Goal: Information Seeking & Learning: Learn about a topic

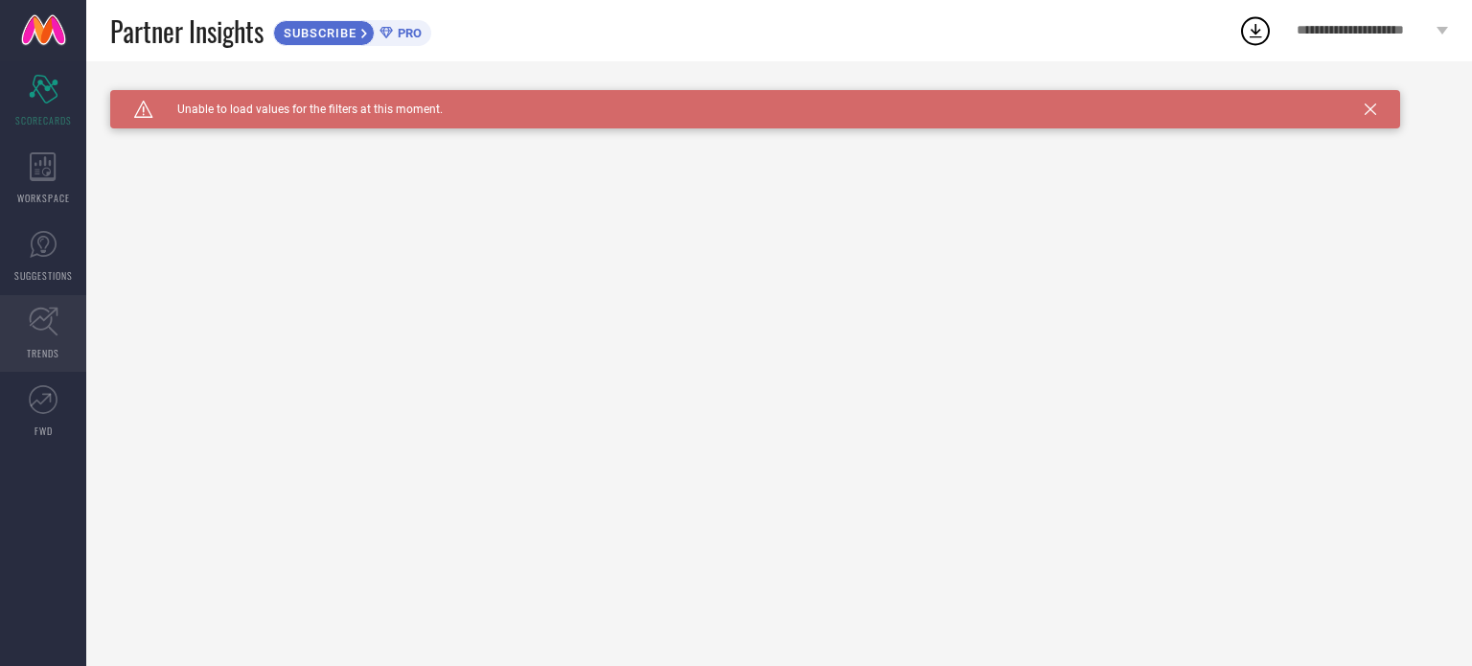
click at [44, 328] on icon at bounding box center [43, 322] width 29 height 29
click at [299, 136] on span "Click here to reload." at bounding box center [315, 136] width 116 height 15
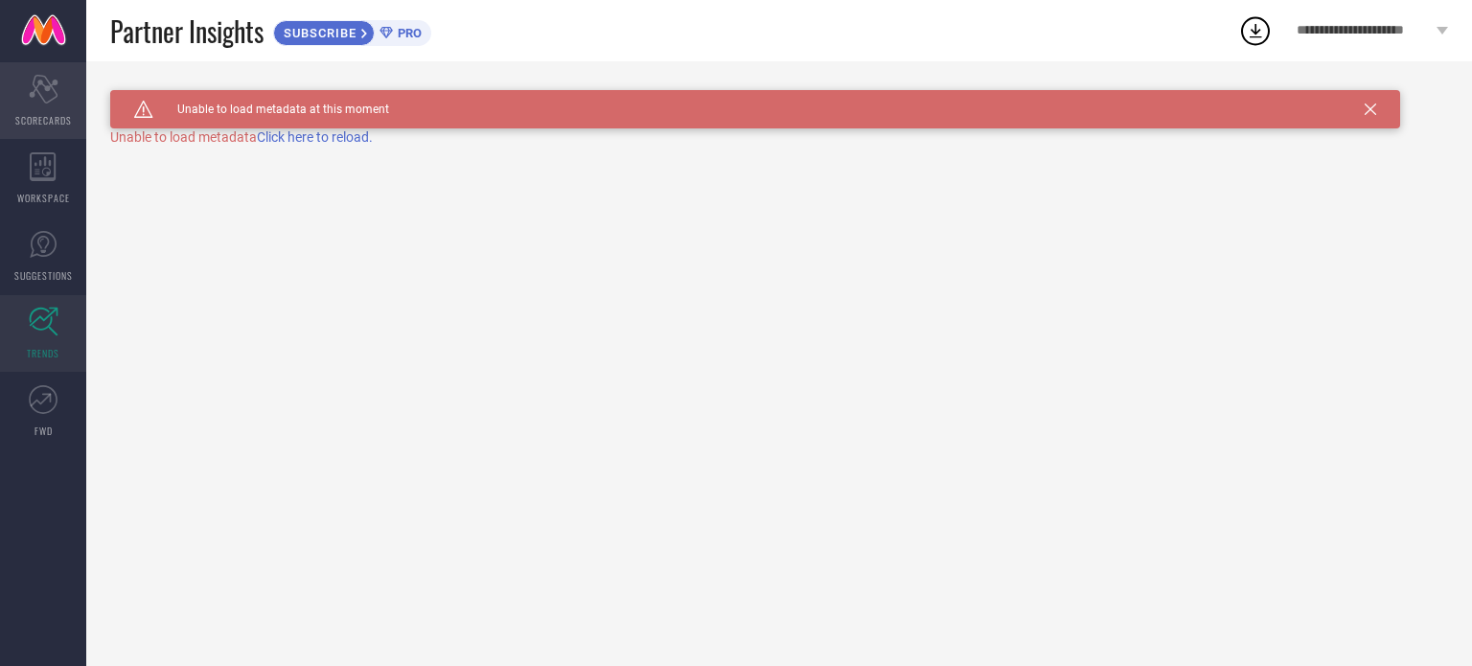
click at [48, 115] on span "SCORECARDS" at bounding box center [43, 120] width 57 height 14
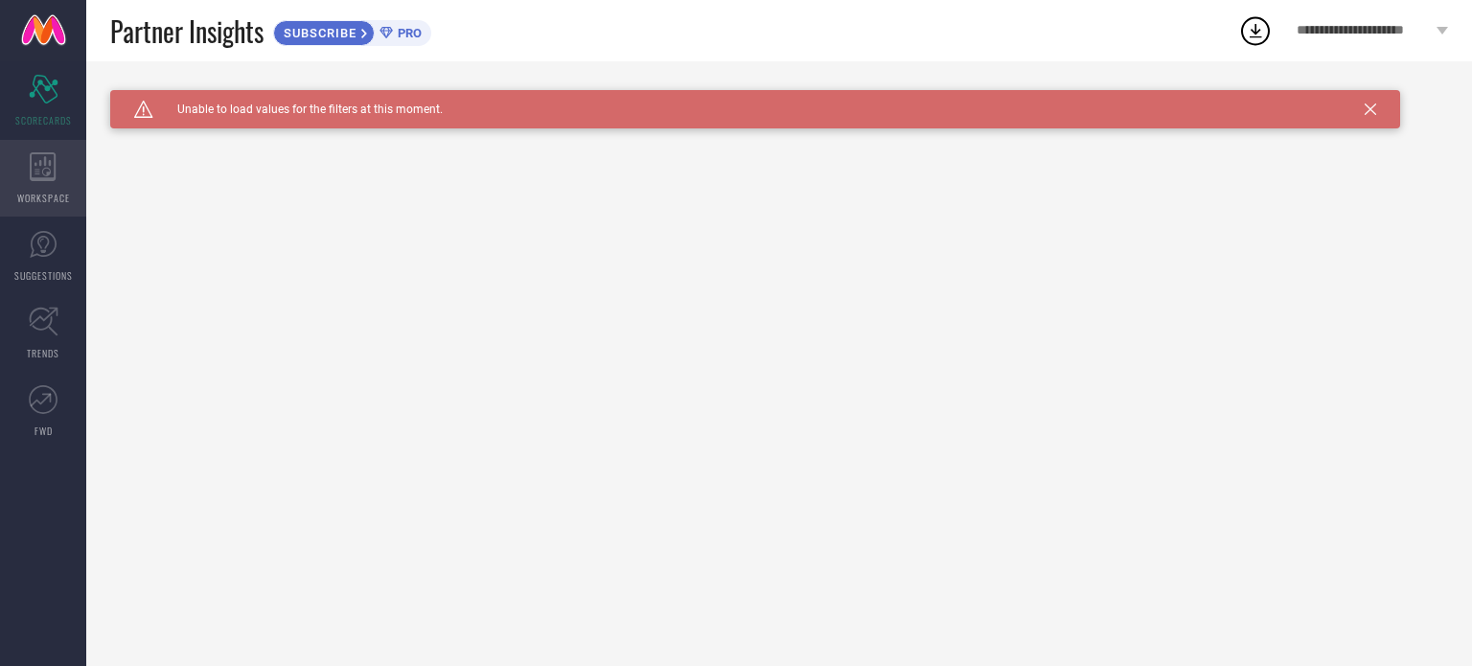
click at [51, 163] on icon at bounding box center [43, 166] width 27 height 29
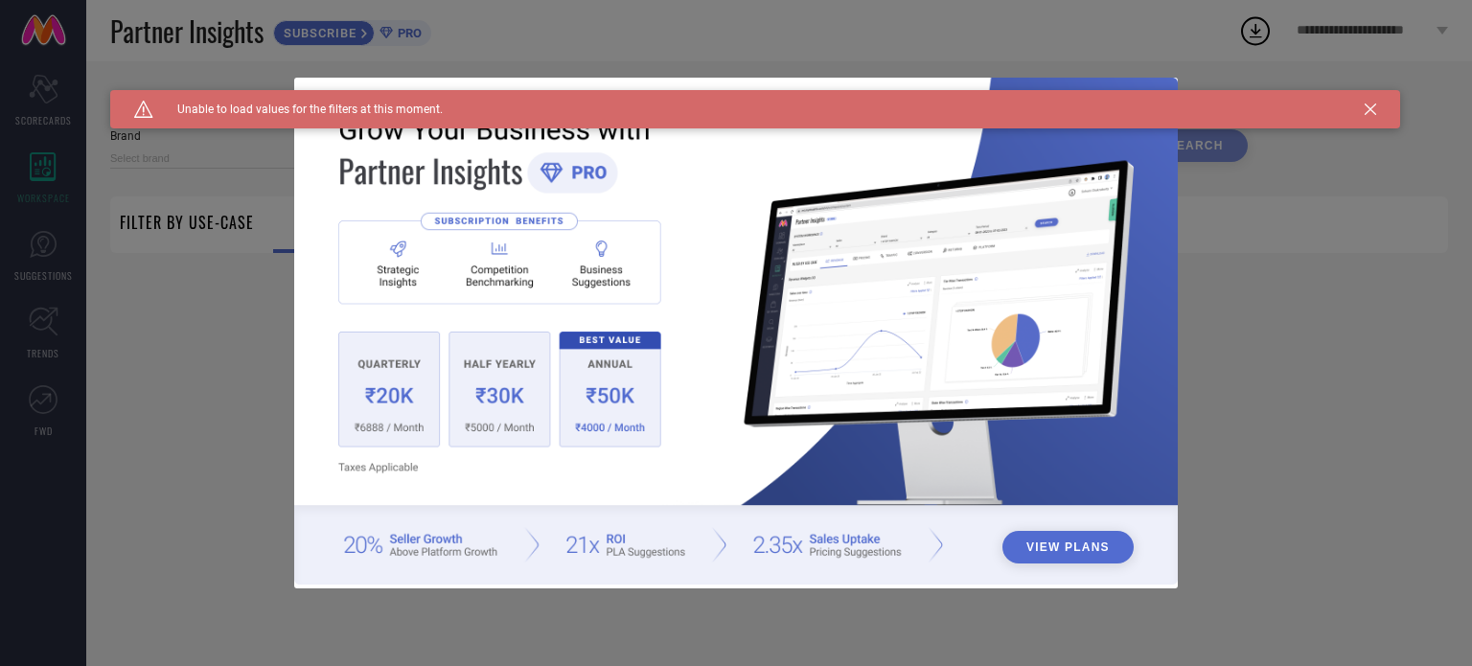
type input "1 STOP FASHION"
type input "All"
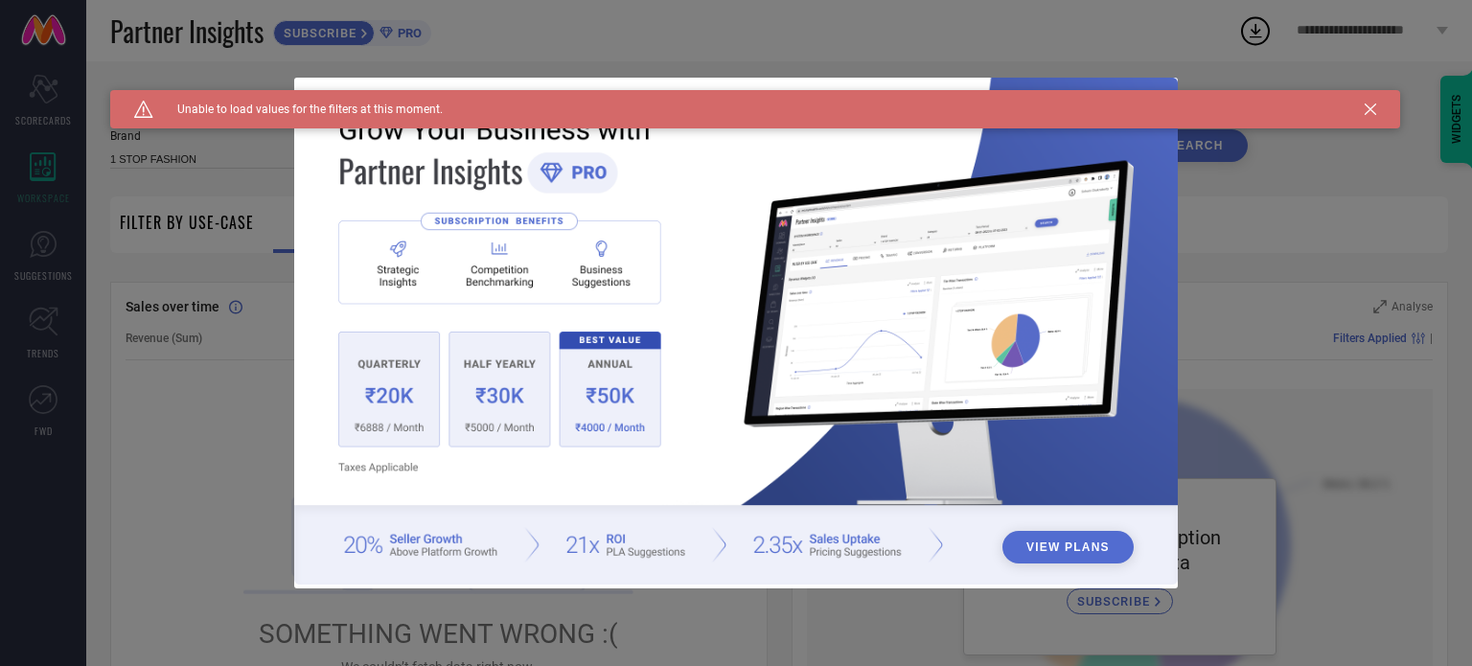
click at [1367, 104] on icon at bounding box center [1369, 108] width 11 height 11
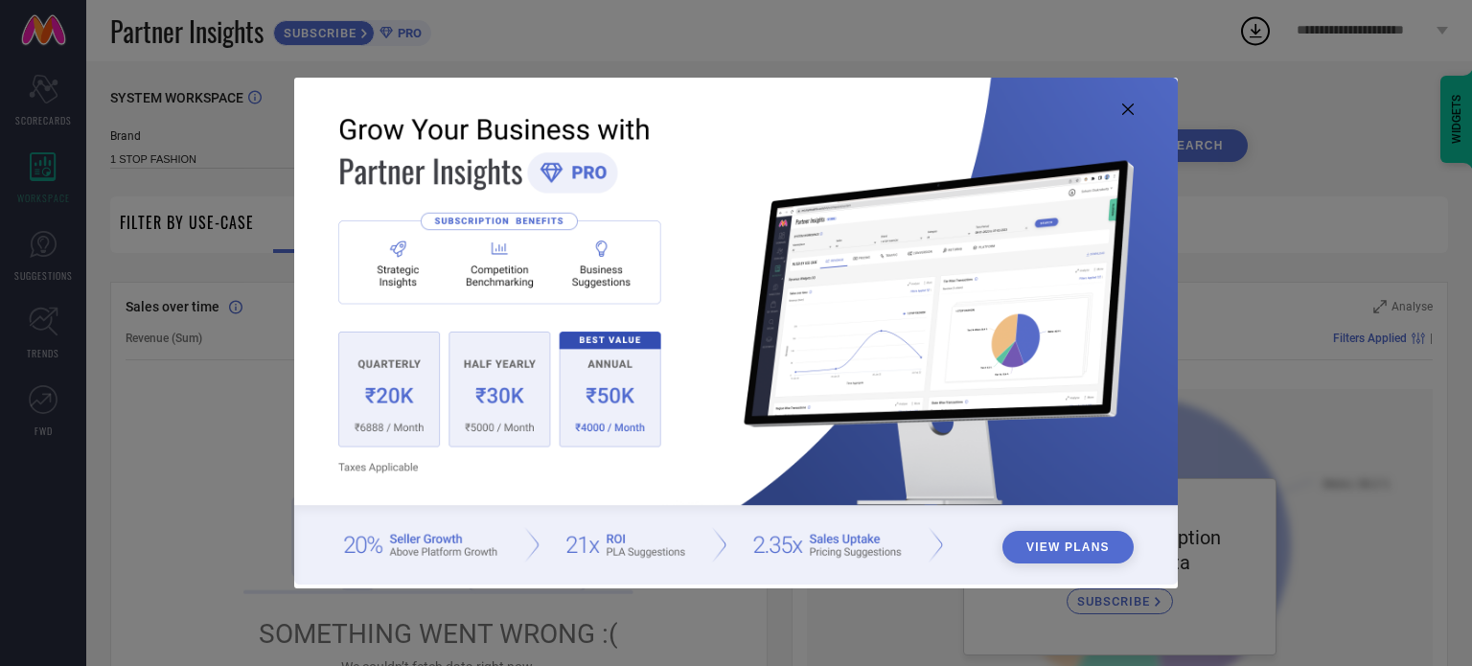
click at [1126, 106] on icon at bounding box center [1127, 108] width 11 height 11
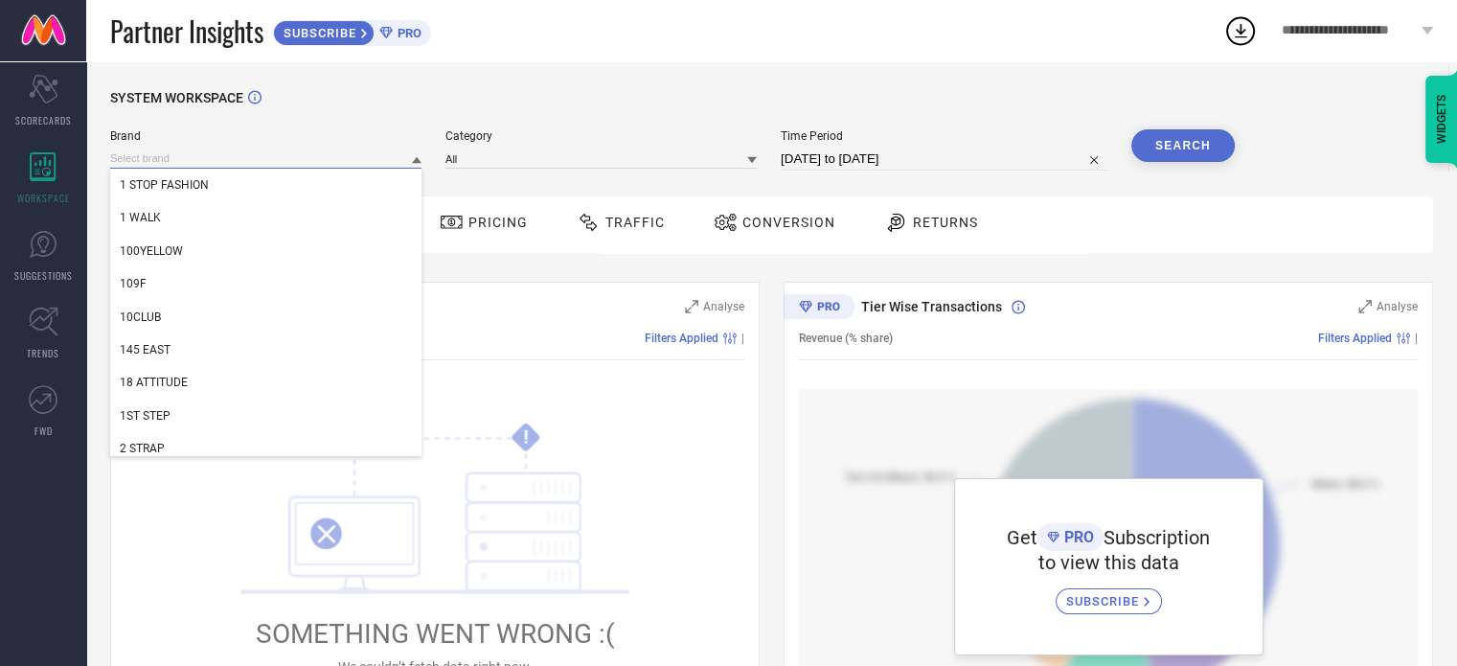
click at [207, 158] on input at bounding box center [265, 159] width 311 height 20
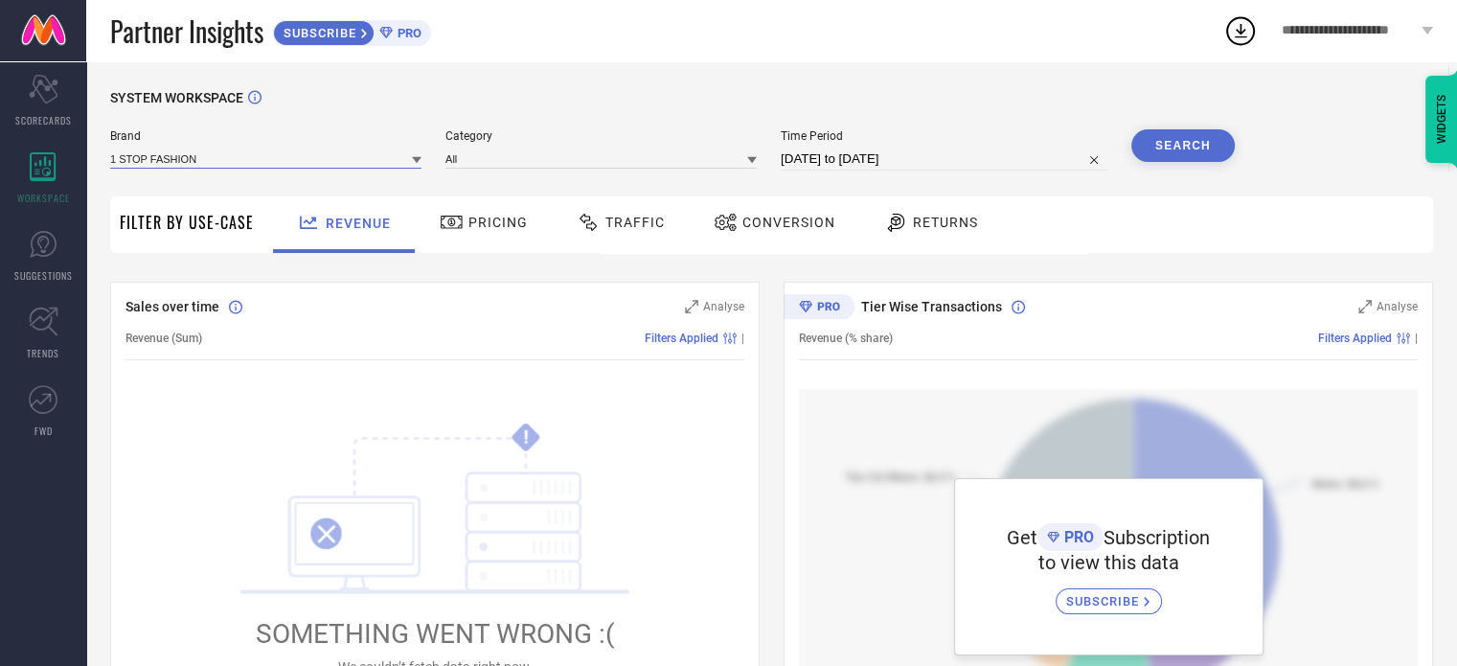
scroll to position [96, 0]
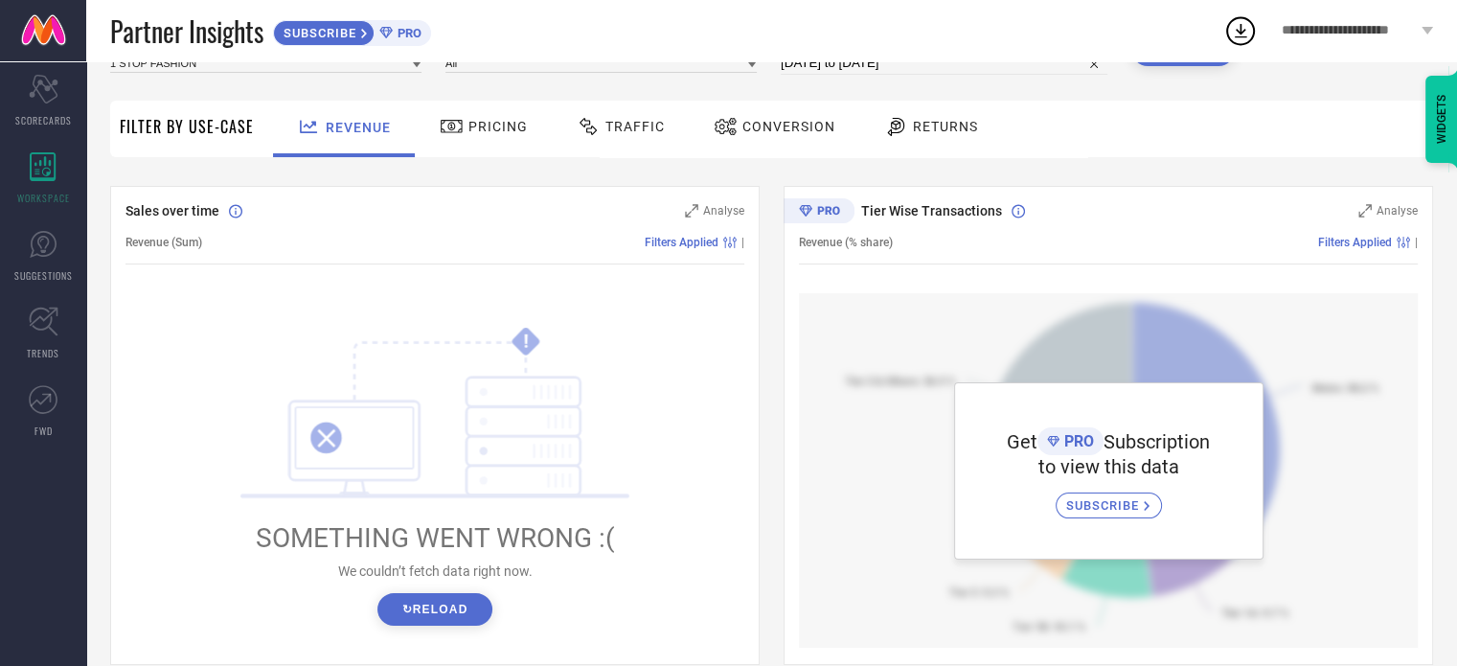
click at [734, 122] on div at bounding box center [728, 126] width 29 height 23
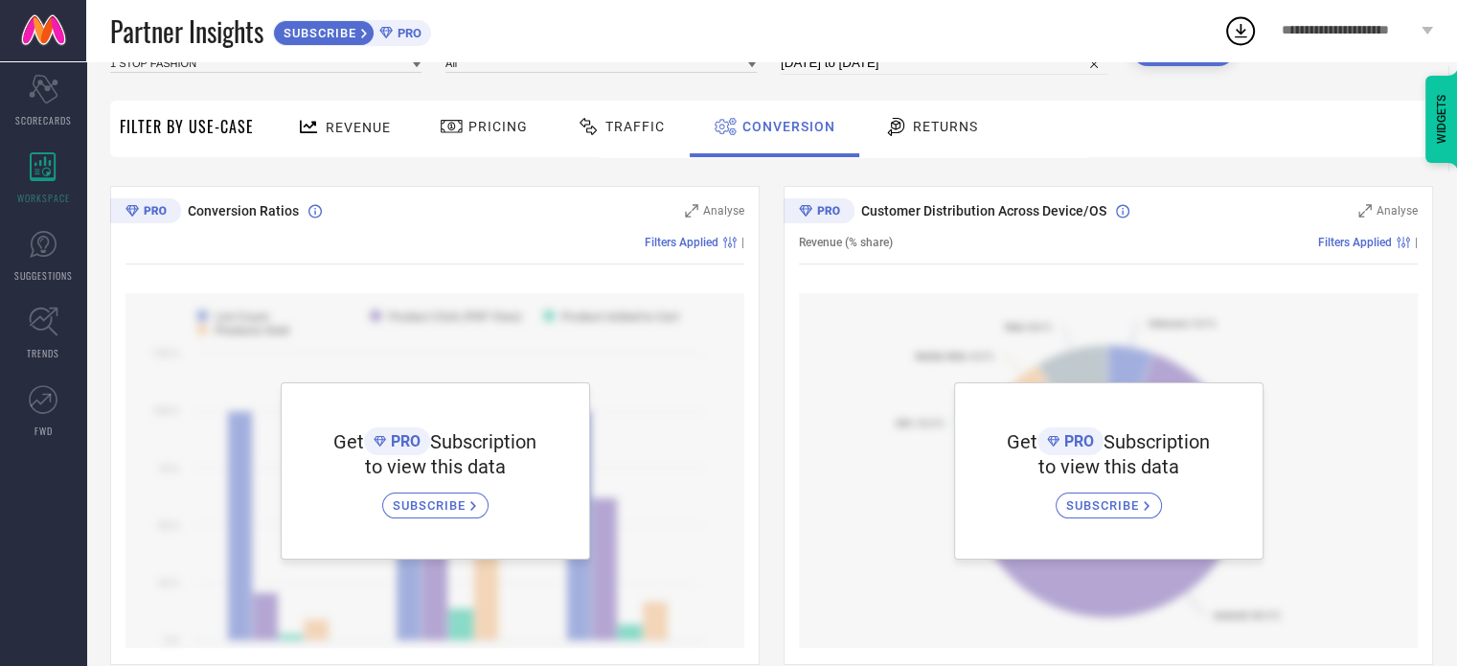
click at [620, 129] on span "Traffic" at bounding box center [635, 126] width 59 height 15
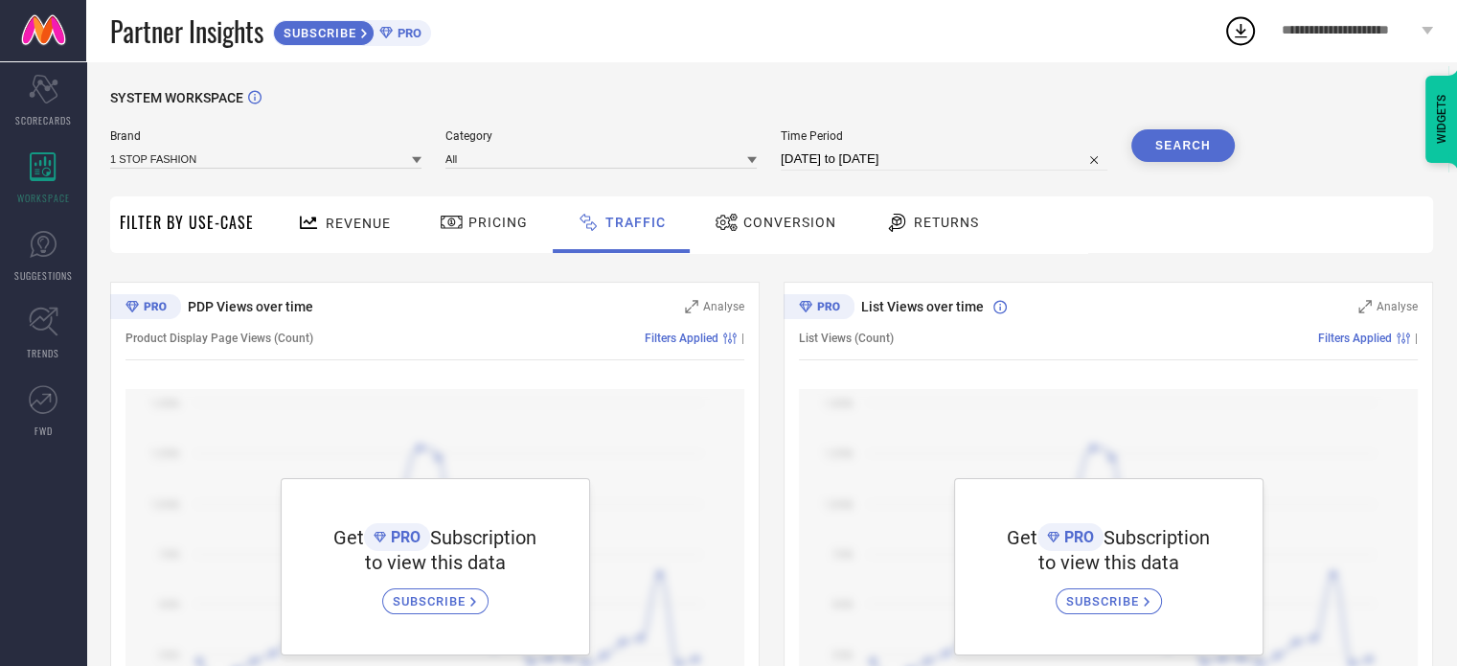
scroll to position [0, 0]
click at [758, 215] on span "Conversion" at bounding box center [790, 222] width 93 height 15
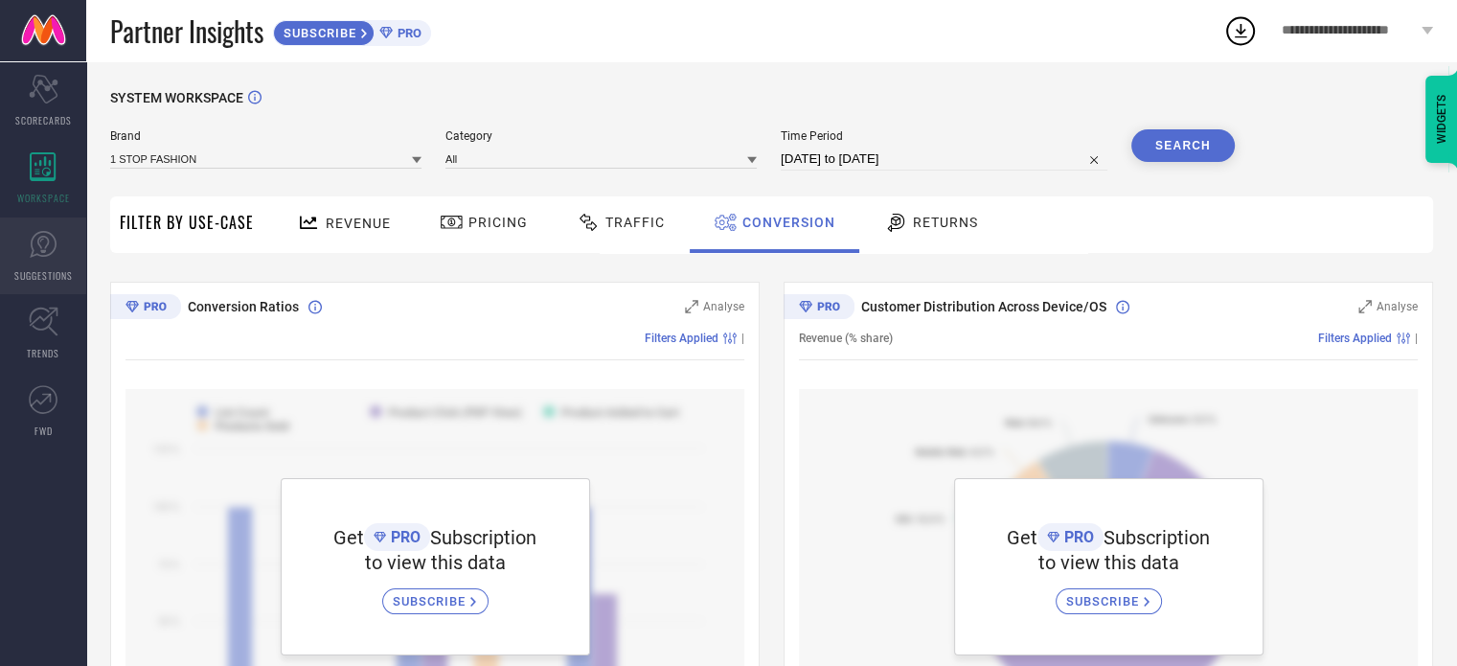
click at [17, 249] on link "SUGGESTIONS" at bounding box center [43, 256] width 86 height 77
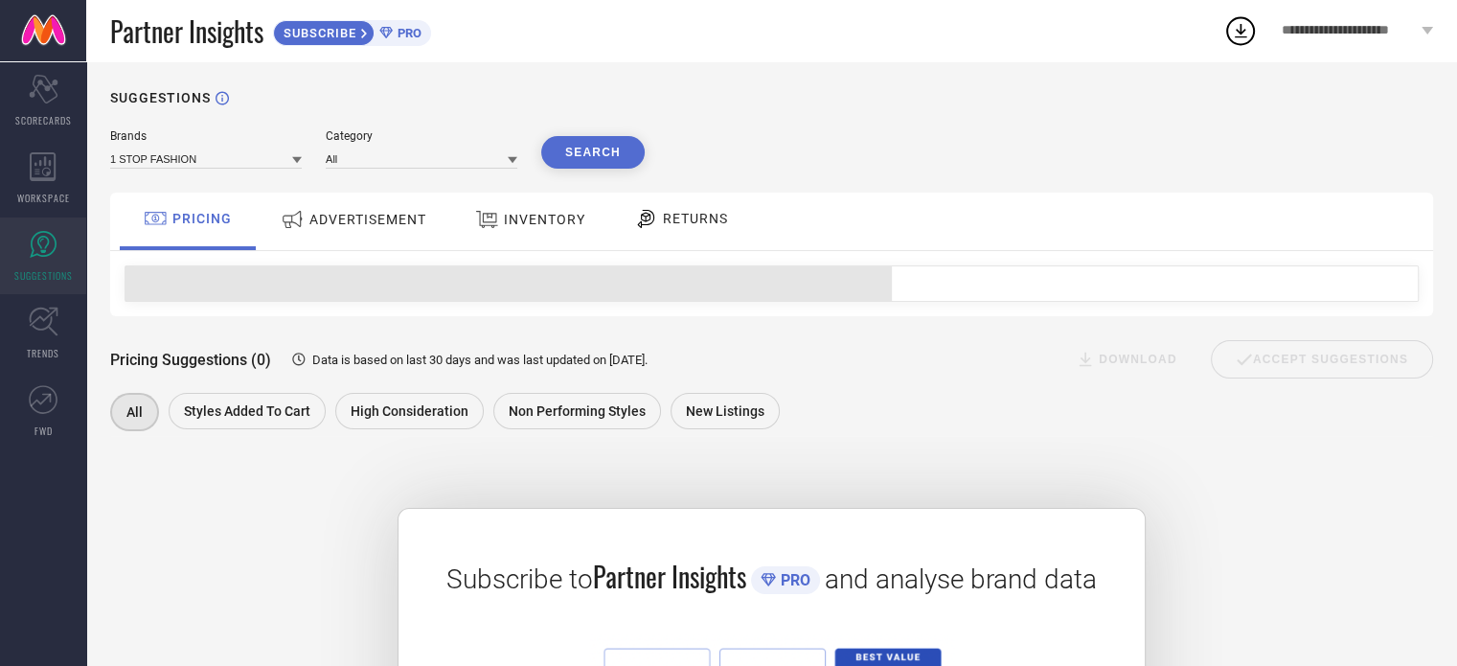
click at [392, 222] on span "ADVERTISEMENT" at bounding box center [367, 219] width 117 height 15
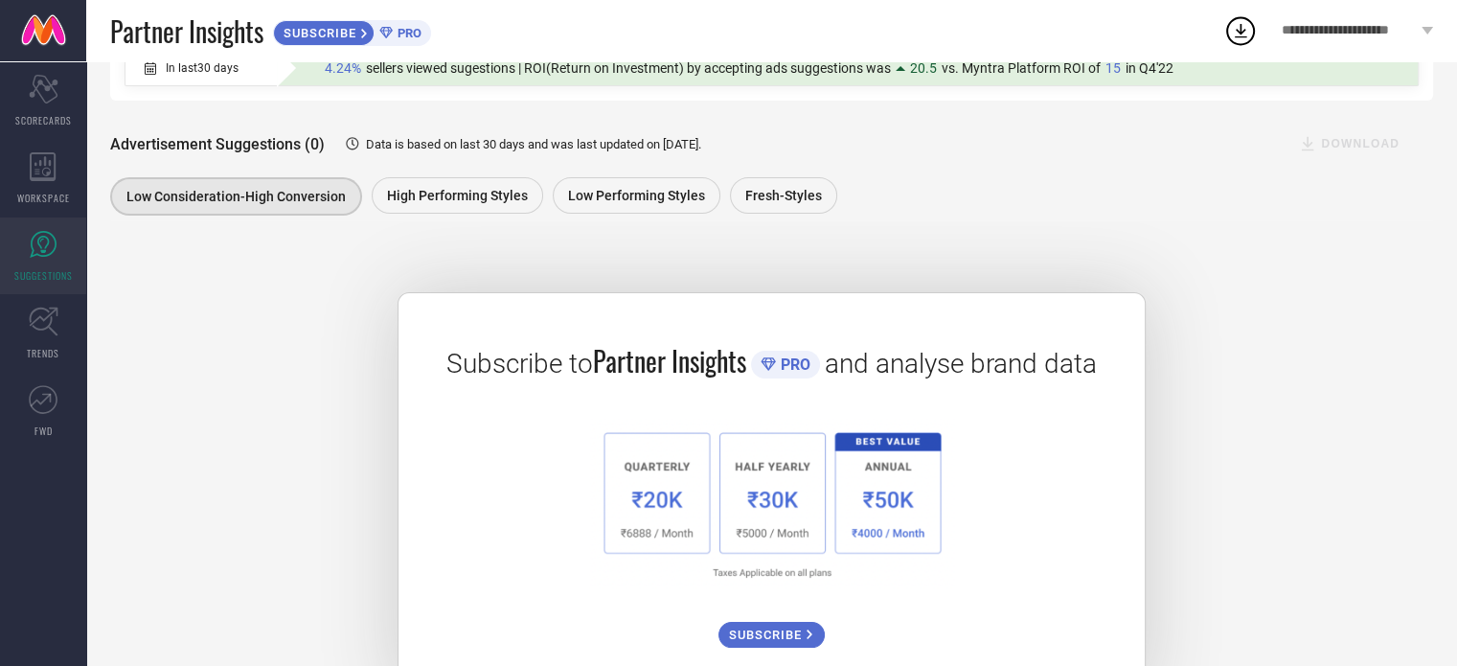
scroll to position [182, 0]
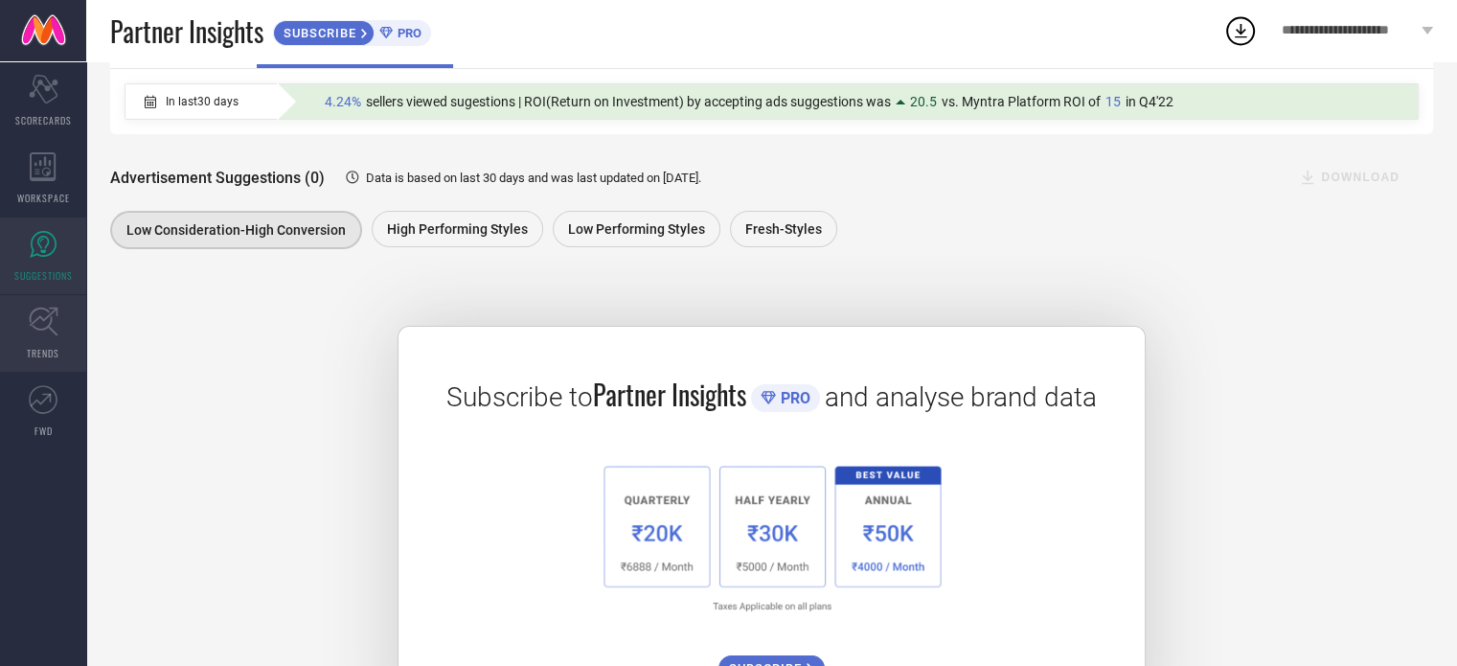
click at [44, 336] on link "TRENDS" at bounding box center [43, 333] width 86 height 77
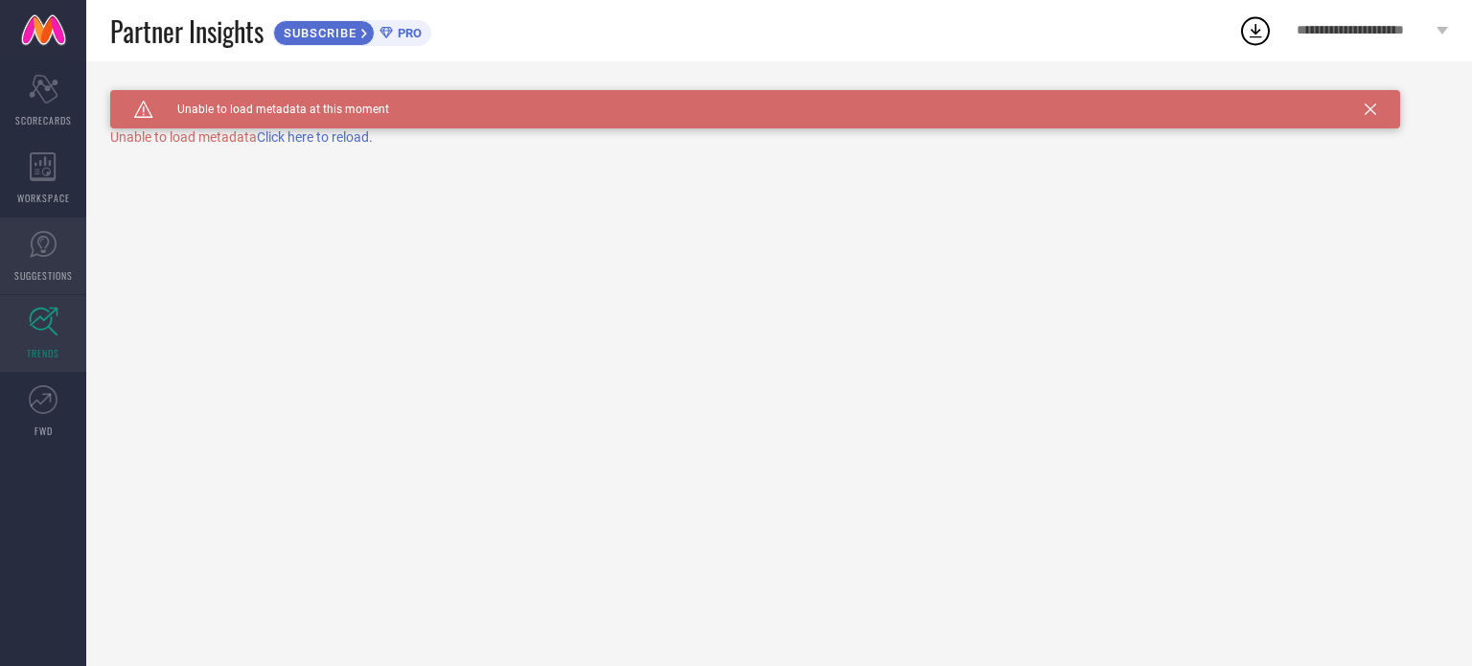
click at [39, 240] on icon at bounding box center [43, 244] width 29 height 29
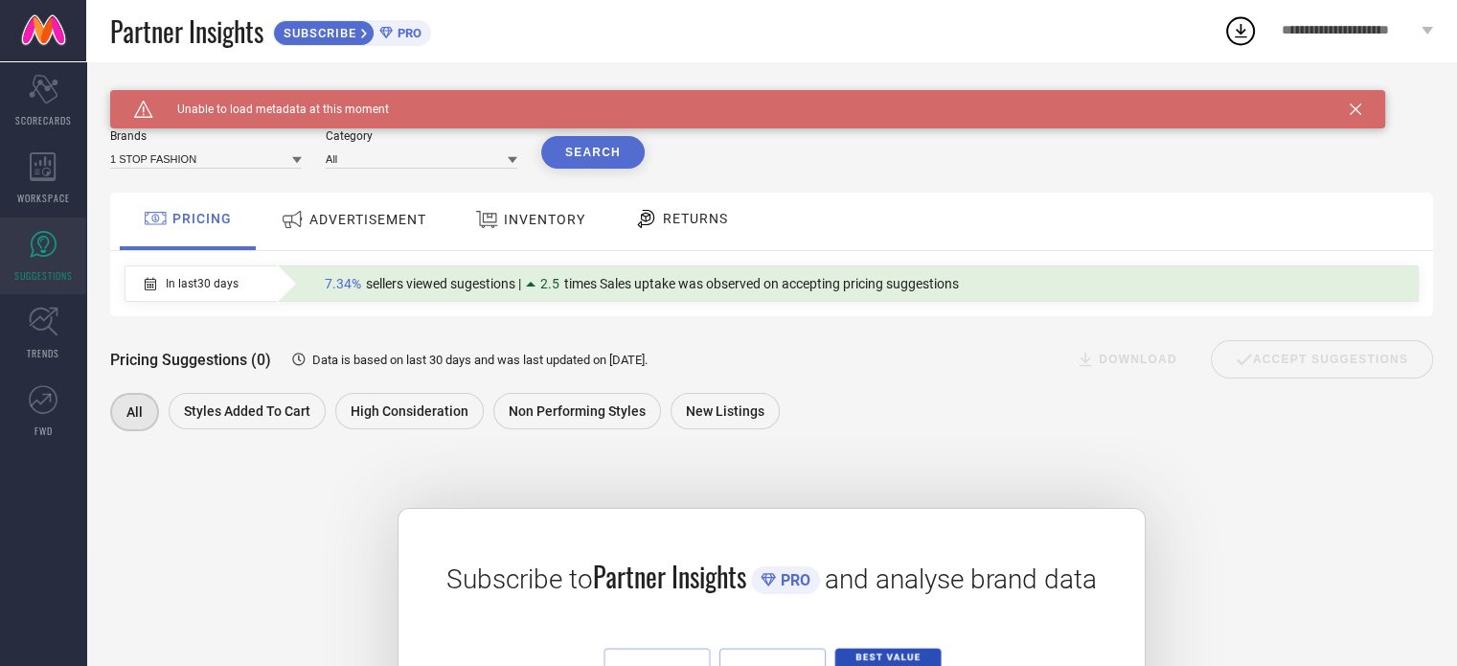
click at [415, 221] on span "ADVERTISEMENT" at bounding box center [367, 219] width 117 height 15
